Goal: Obtain resource: Download file/media

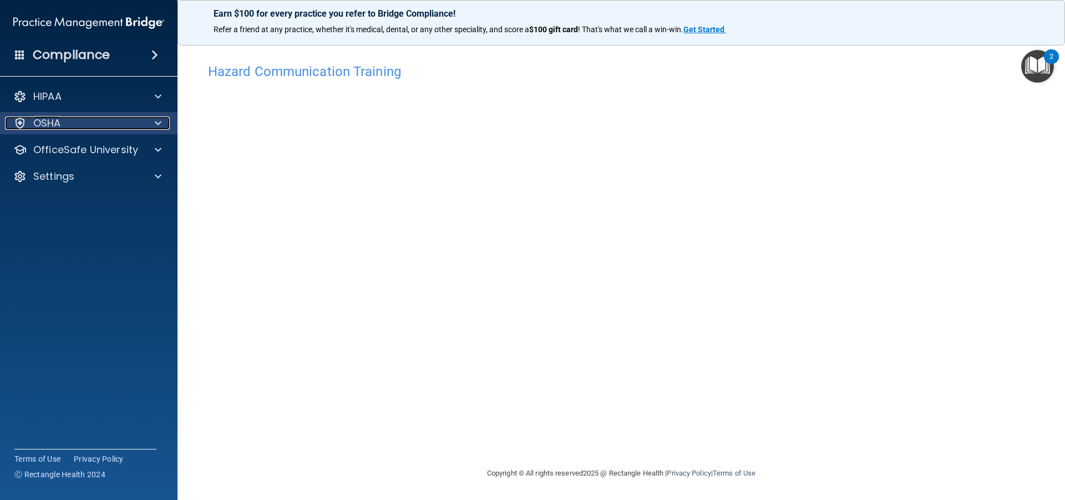
click at [155, 123] on span at bounding box center [158, 122] width 7 height 13
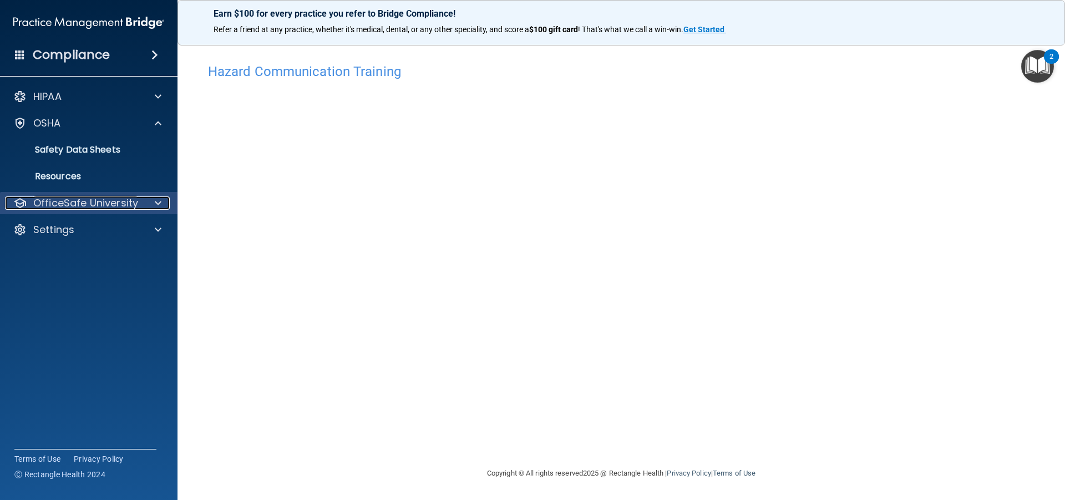
click at [140, 204] on div "OfficeSafe University" at bounding box center [74, 202] width 138 height 13
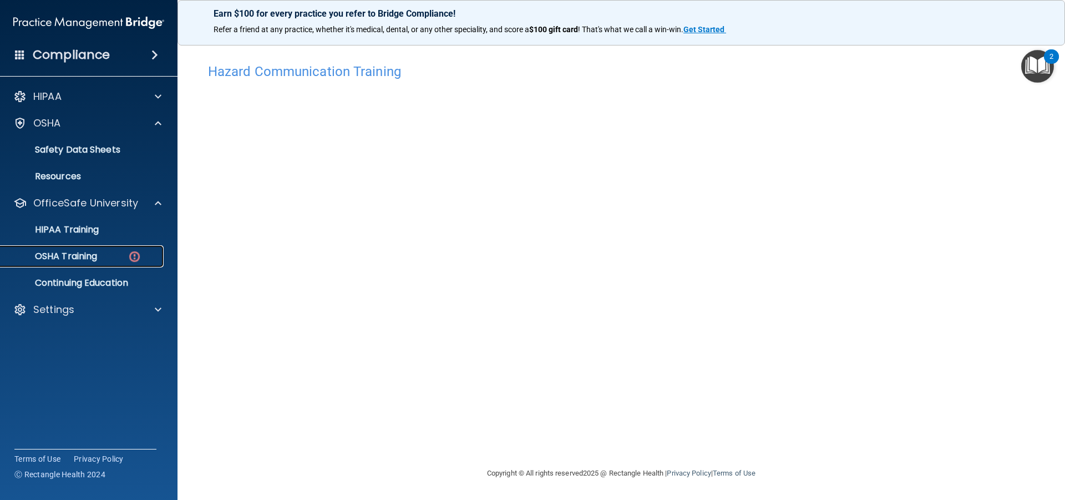
click at [83, 253] on p "OSHA Training" at bounding box center [52, 256] width 90 height 11
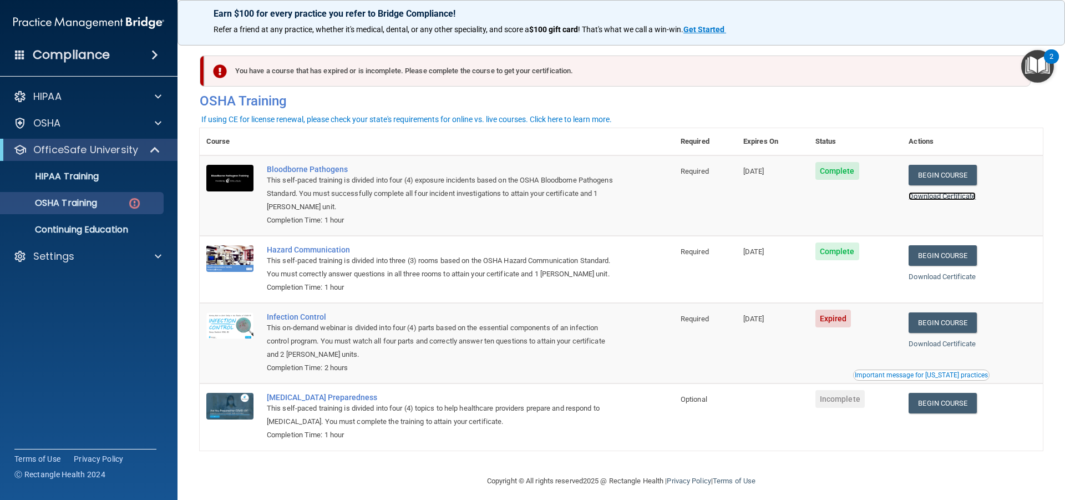
click at [930, 197] on link "Download Certificate" at bounding box center [942, 196] width 67 height 8
click at [927, 278] on link "Download Certificate" at bounding box center [942, 276] width 67 height 8
click at [950, 333] on link "Begin Course" at bounding box center [943, 322] width 68 height 21
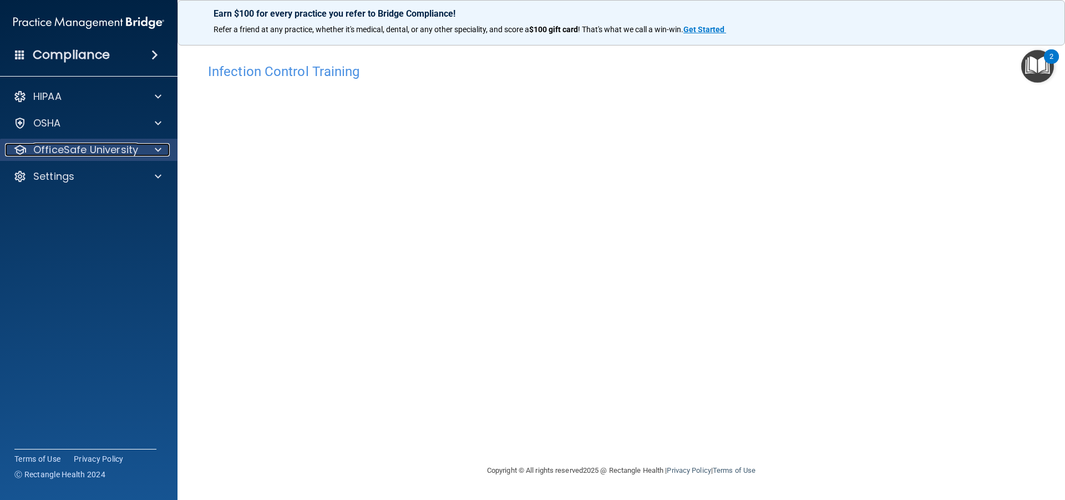
click at [112, 151] on p "OfficeSafe University" at bounding box center [85, 149] width 105 height 13
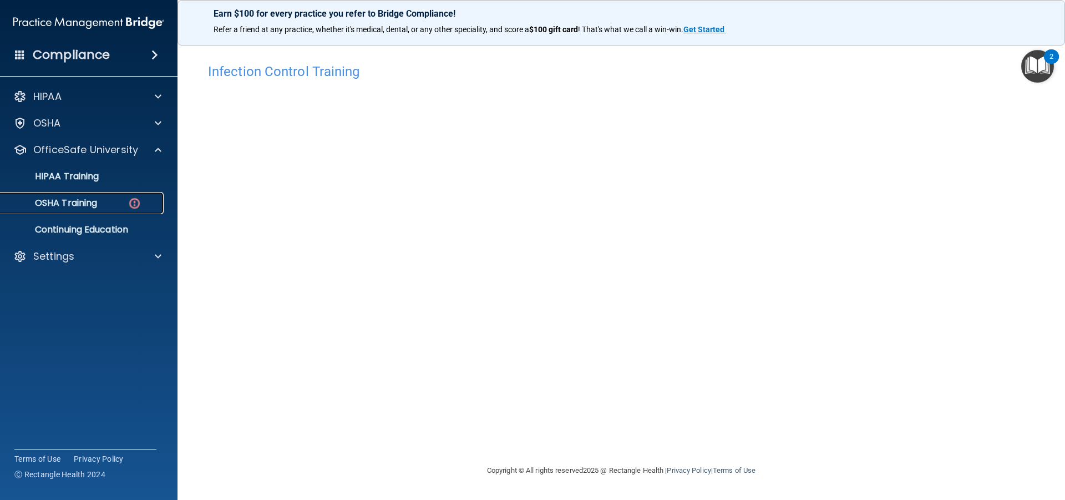
click at [69, 200] on p "OSHA Training" at bounding box center [52, 202] width 90 height 11
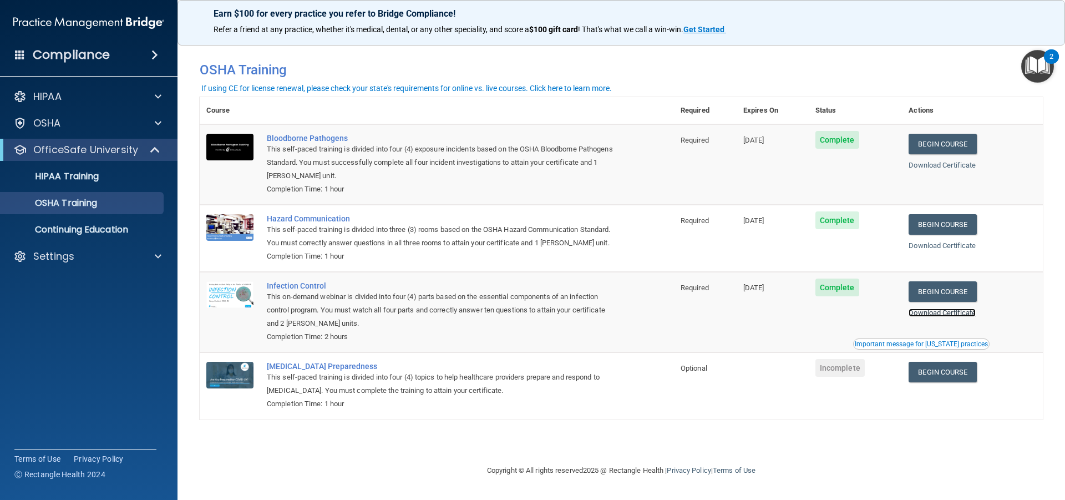
click at [949, 313] on link "Download Certificate" at bounding box center [942, 312] width 67 height 8
click at [933, 313] on link "Download Certificate" at bounding box center [942, 312] width 67 height 8
